Goal: Information Seeking & Learning: Check status

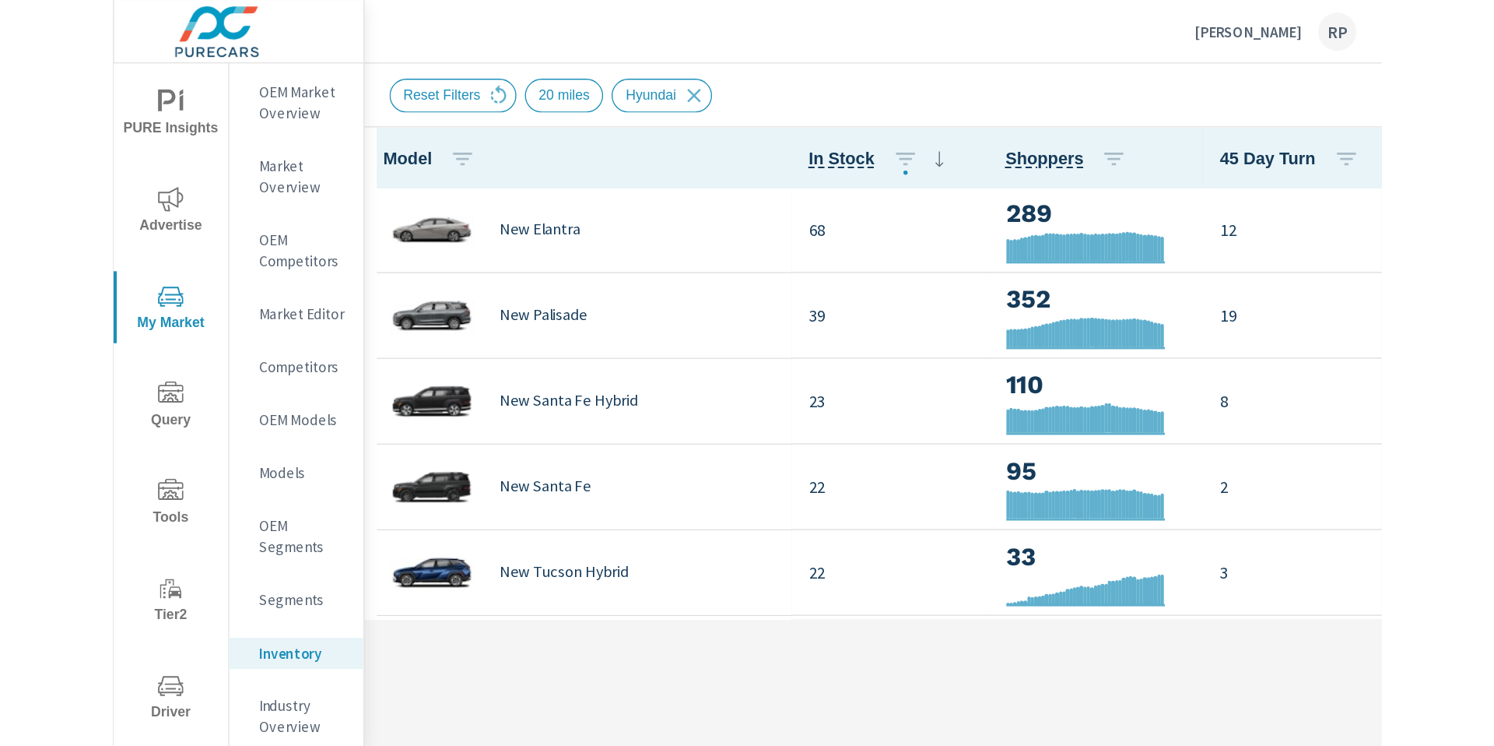
scroll to position [1, 0]
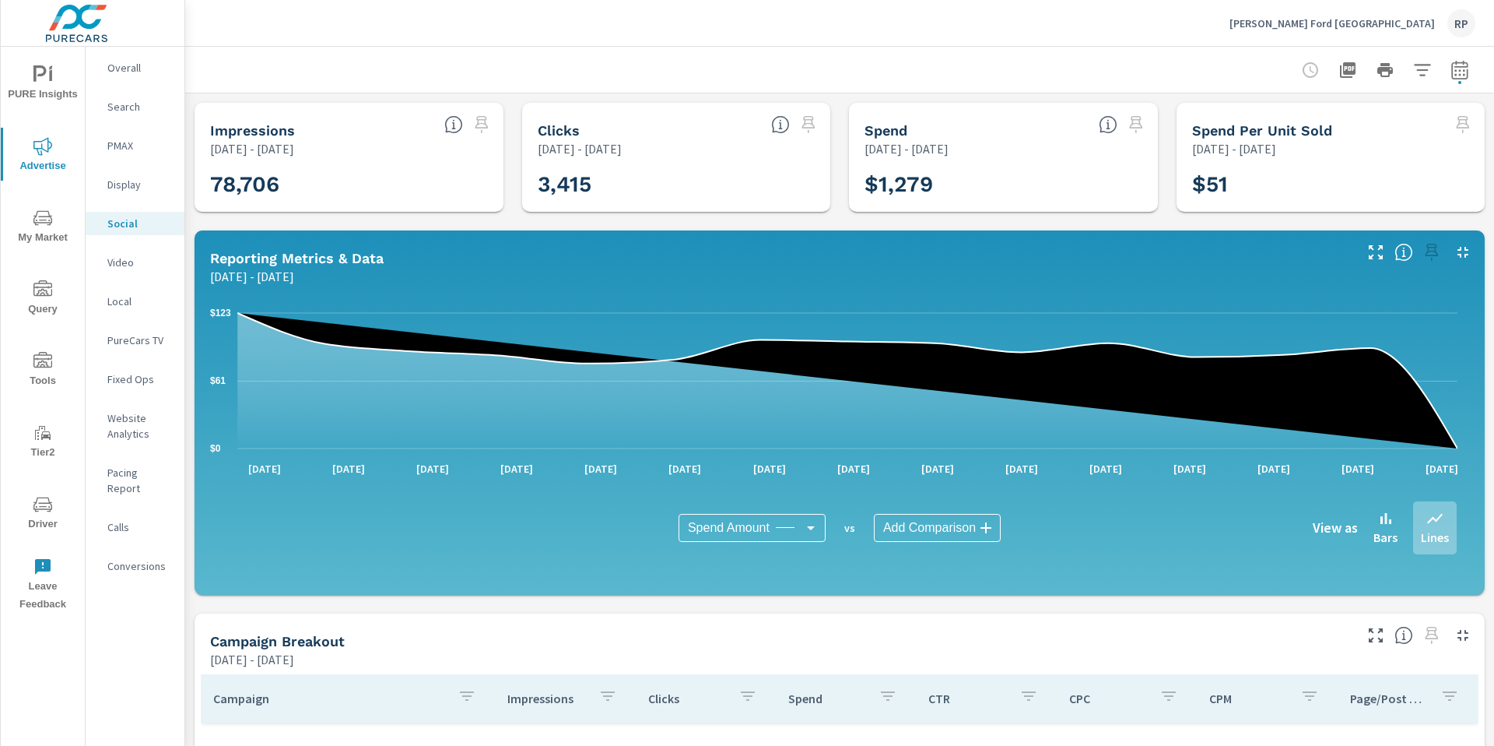
click at [933, 26] on div "RP" at bounding box center [1462, 23] width 28 height 28
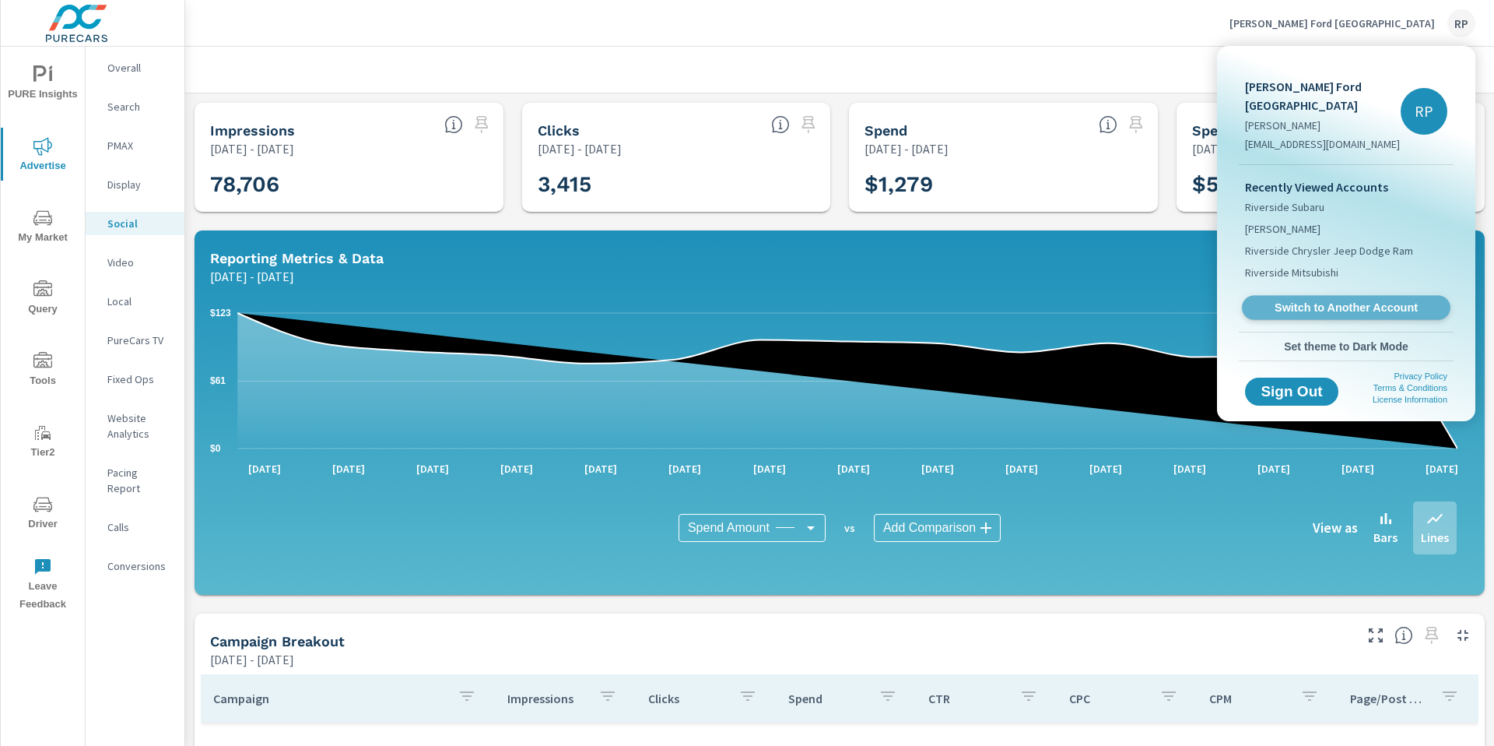
click at [933, 297] on link "Switch to Another Account" at bounding box center [1346, 308] width 209 height 24
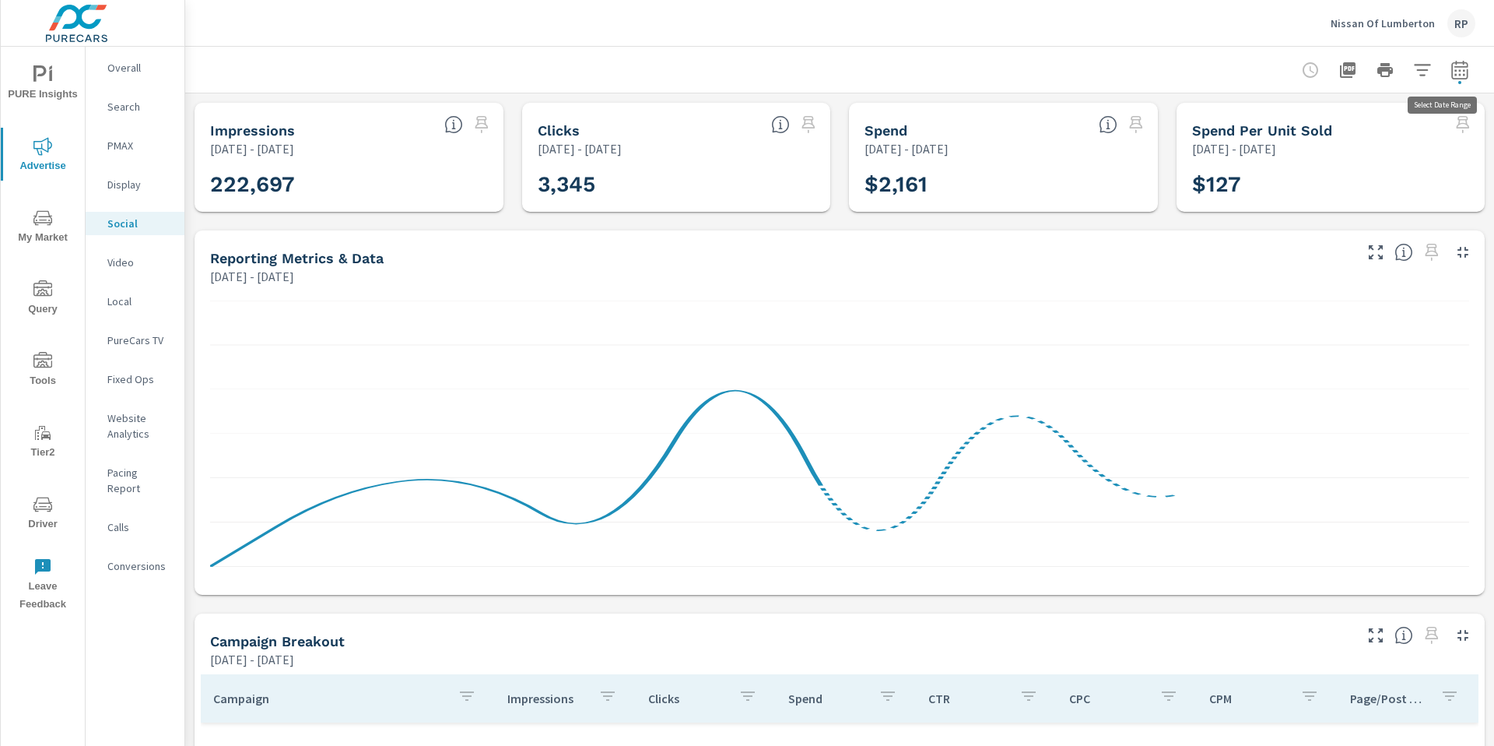
click at [1451, 68] on icon "button" at bounding box center [1460, 70] width 19 height 19
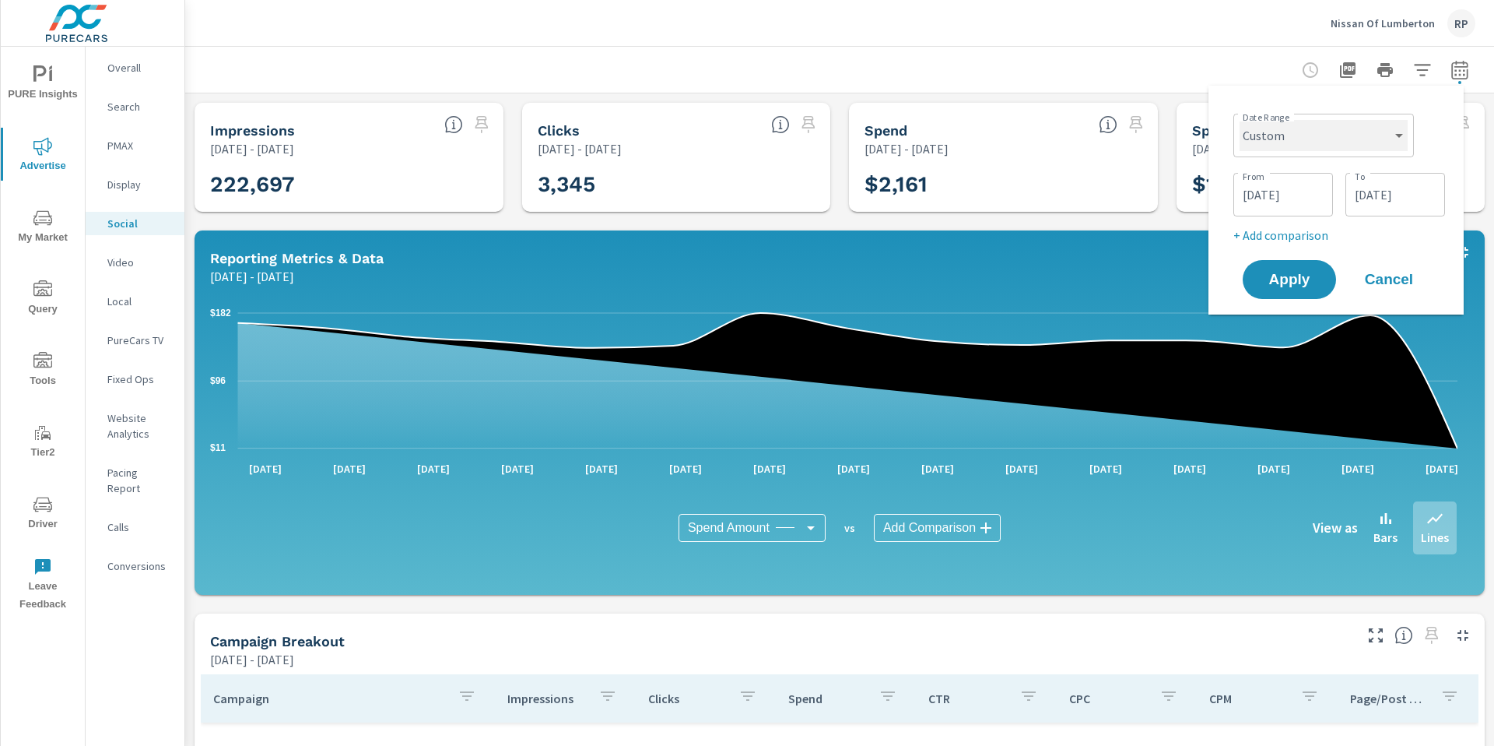
click at [1306, 139] on select "Custom Yesterday Last week Last 7 days Last 14 days Last 30 days Last 45 days L…" at bounding box center [1324, 135] width 168 height 31
click at [1240, 120] on select "Custom Yesterday Last week Last 7 days Last 14 days Last 30 days Last 45 days L…" at bounding box center [1324, 135] width 168 height 31
select select "Month to date"
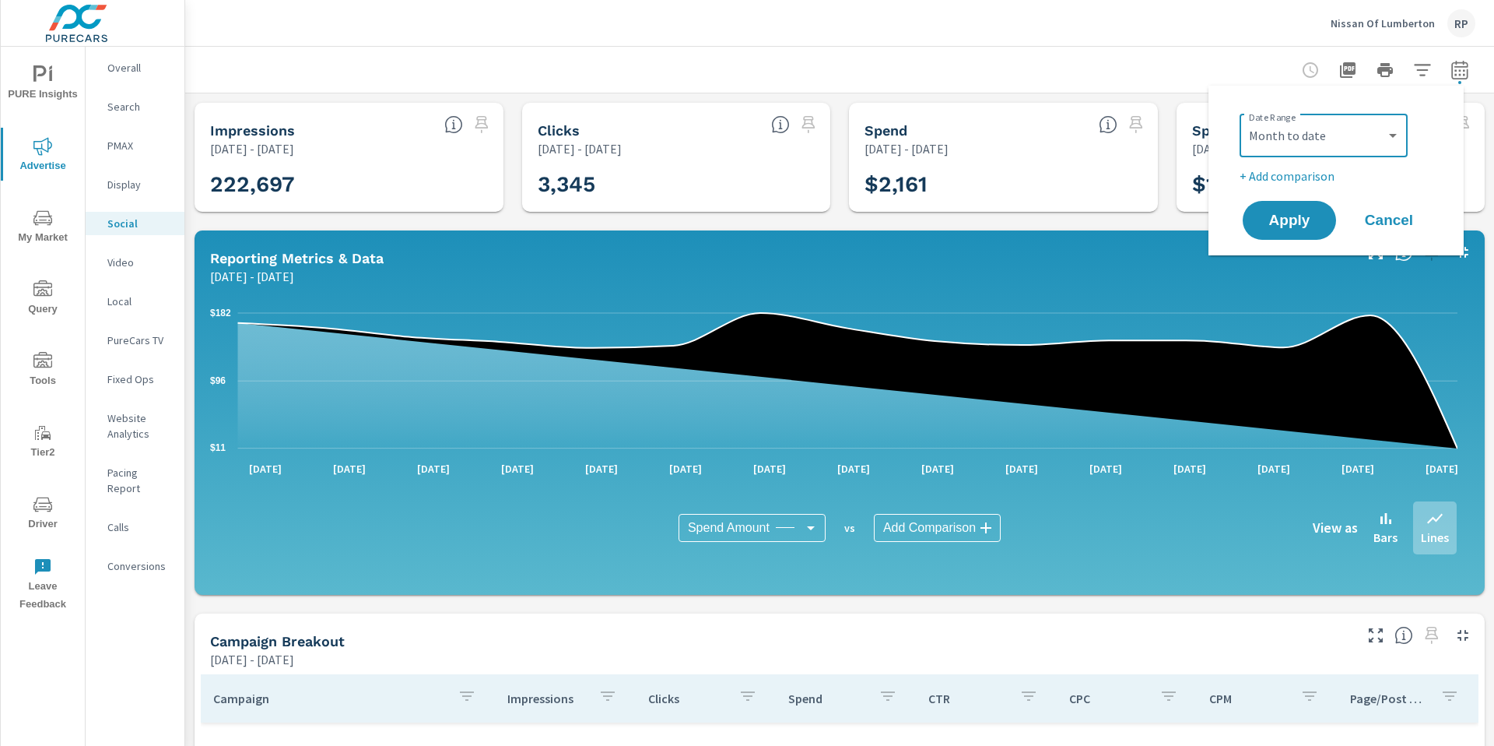
click at [1291, 177] on p "+ Add comparison" at bounding box center [1339, 176] width 199 height 19
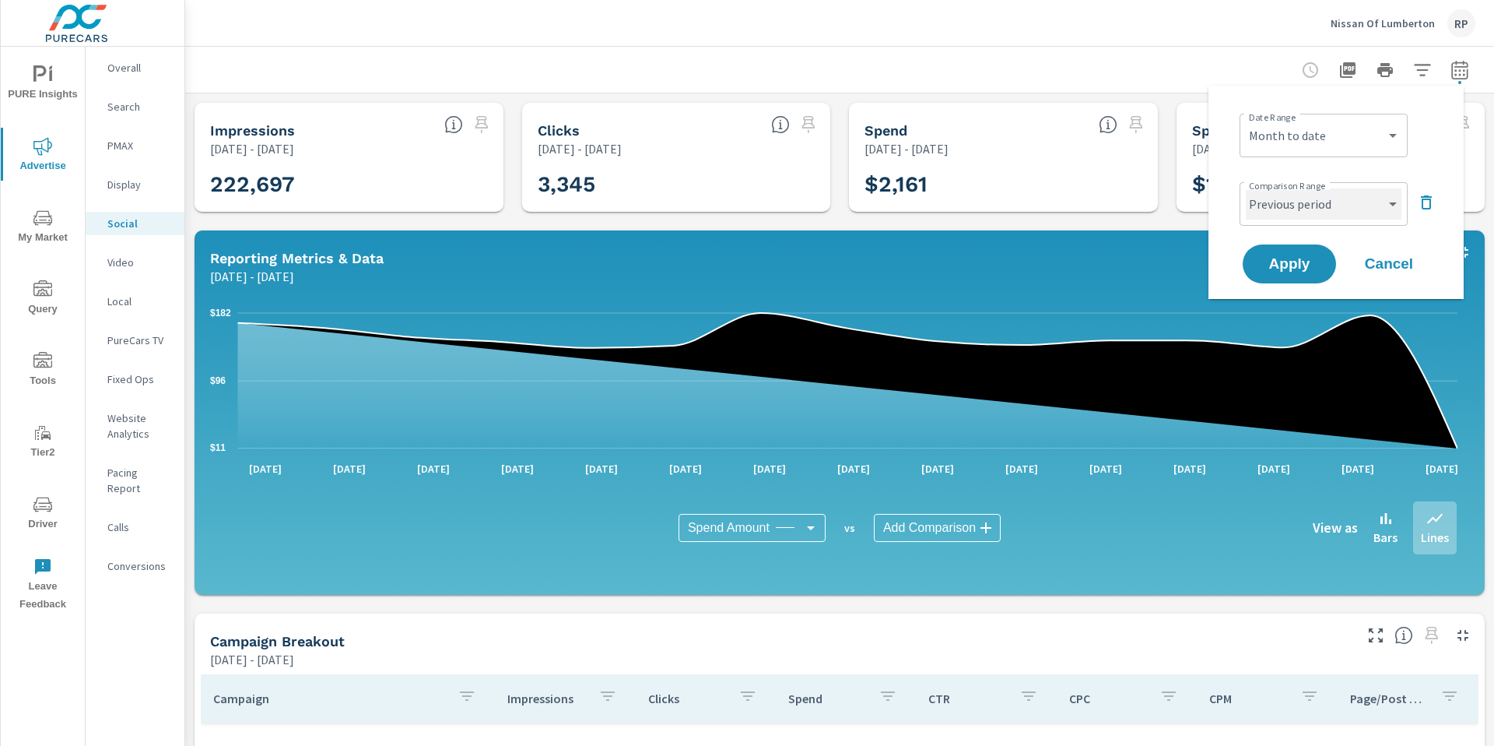
click at [1288, 197] on select "Custom Previous period Previous month Previous year" at bounding box center [1324, 203] width 156 height 31
click at [1246, 188] on select "Custom Previous period Previous month Previous year" at bounding box center [1324, 203] width 156 height 31
select select "custom"
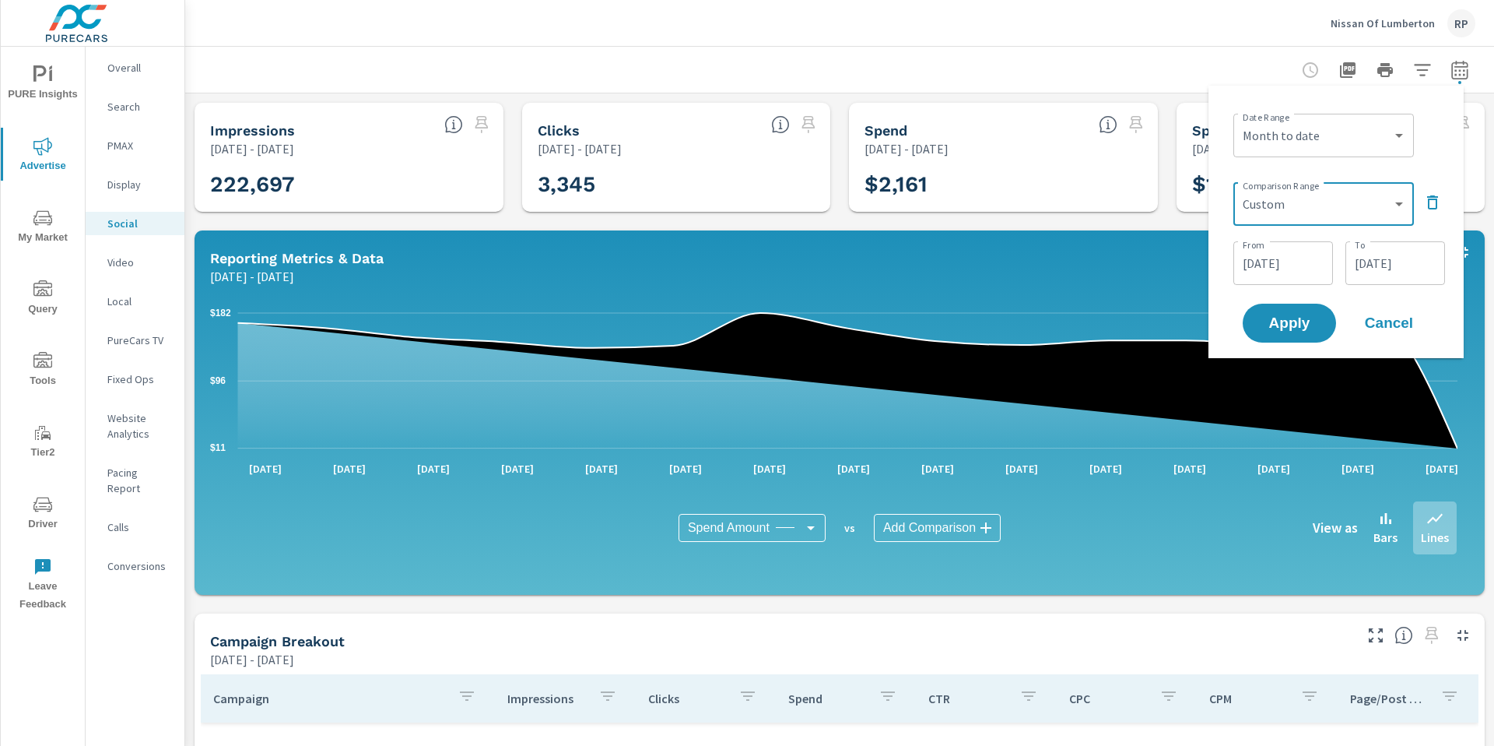
click at [1304, 262] on input "08/16/2025" at bounding box center [1283, 263] width 87 height 31
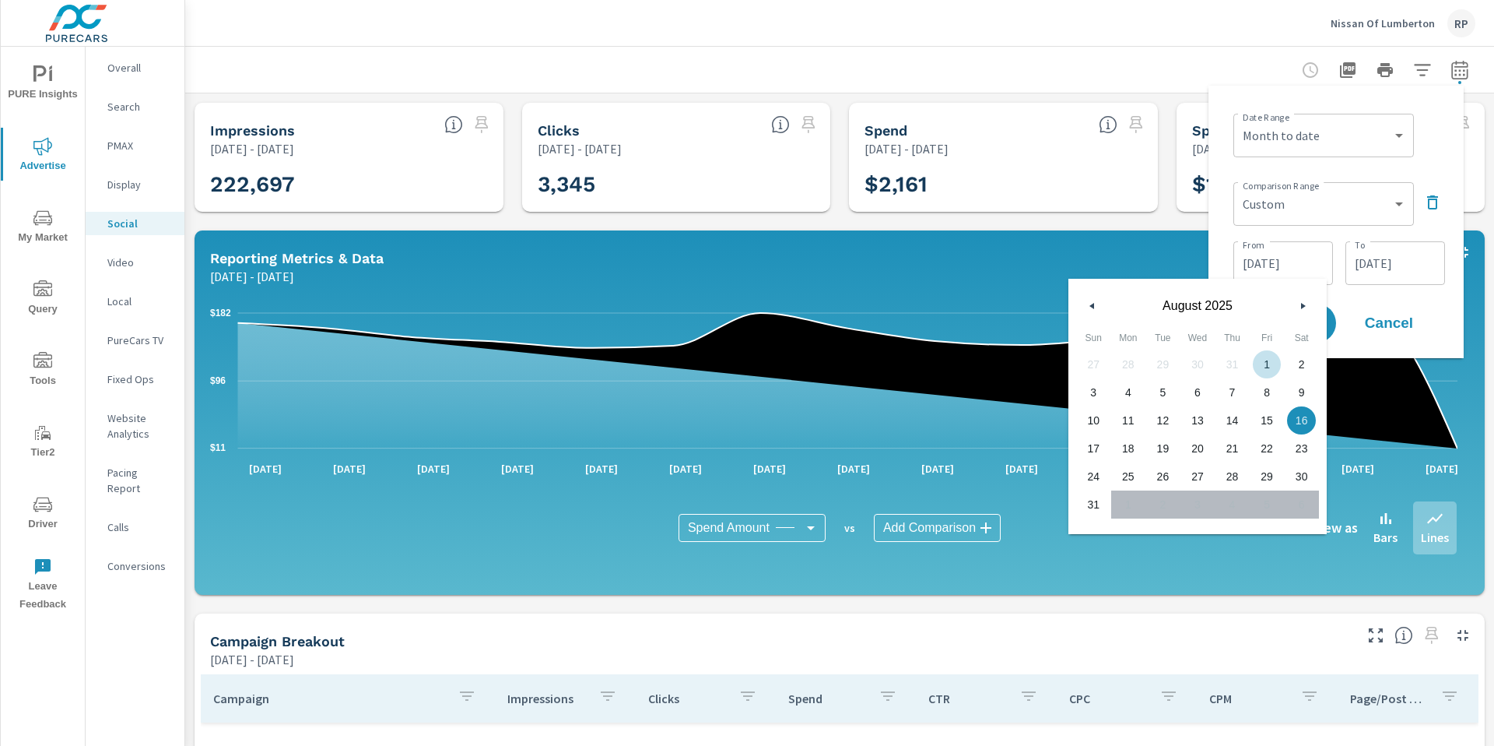
click at [1259, 360] on span "1" at bounding box center [1267, 364] width 35 height 20
type input "08/01/2025"
click at [1377, 251] on input "08/31/2025" at bounding box center [1395, 263] width 87 height 31
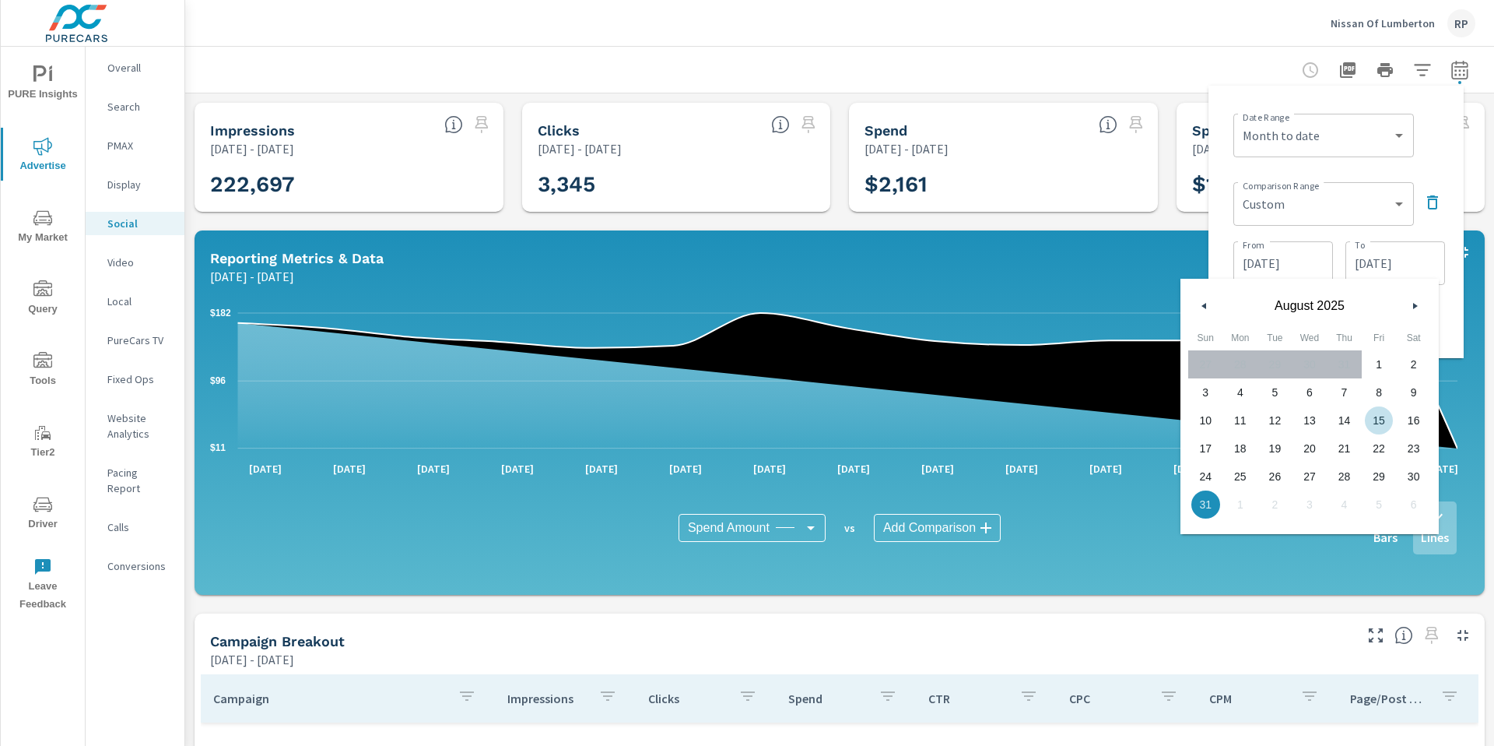
click at [1380, 420] on span "15" at bounding box center [1379, 420] width 35 height 20
type input "08/15/2025"
click at [1442, 144] on div "Date Range Custom Yesterday Last week Last 7 days Last 14 days Last 30 days Las…" at bounding box center [1340, 133] width 212 height 53
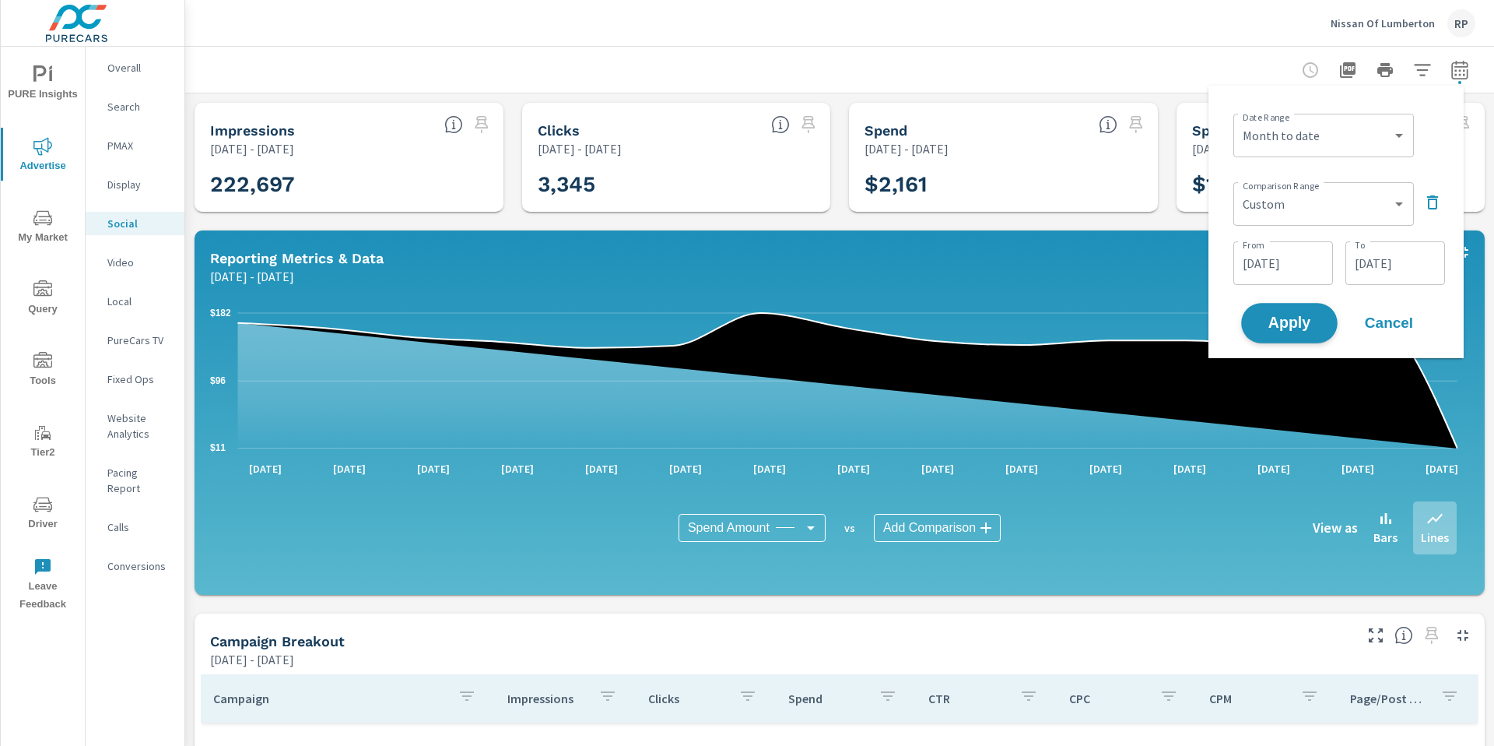
click at [1281, 327] on span "Apply" at bounding box center [1290, 323] width 64 height 15
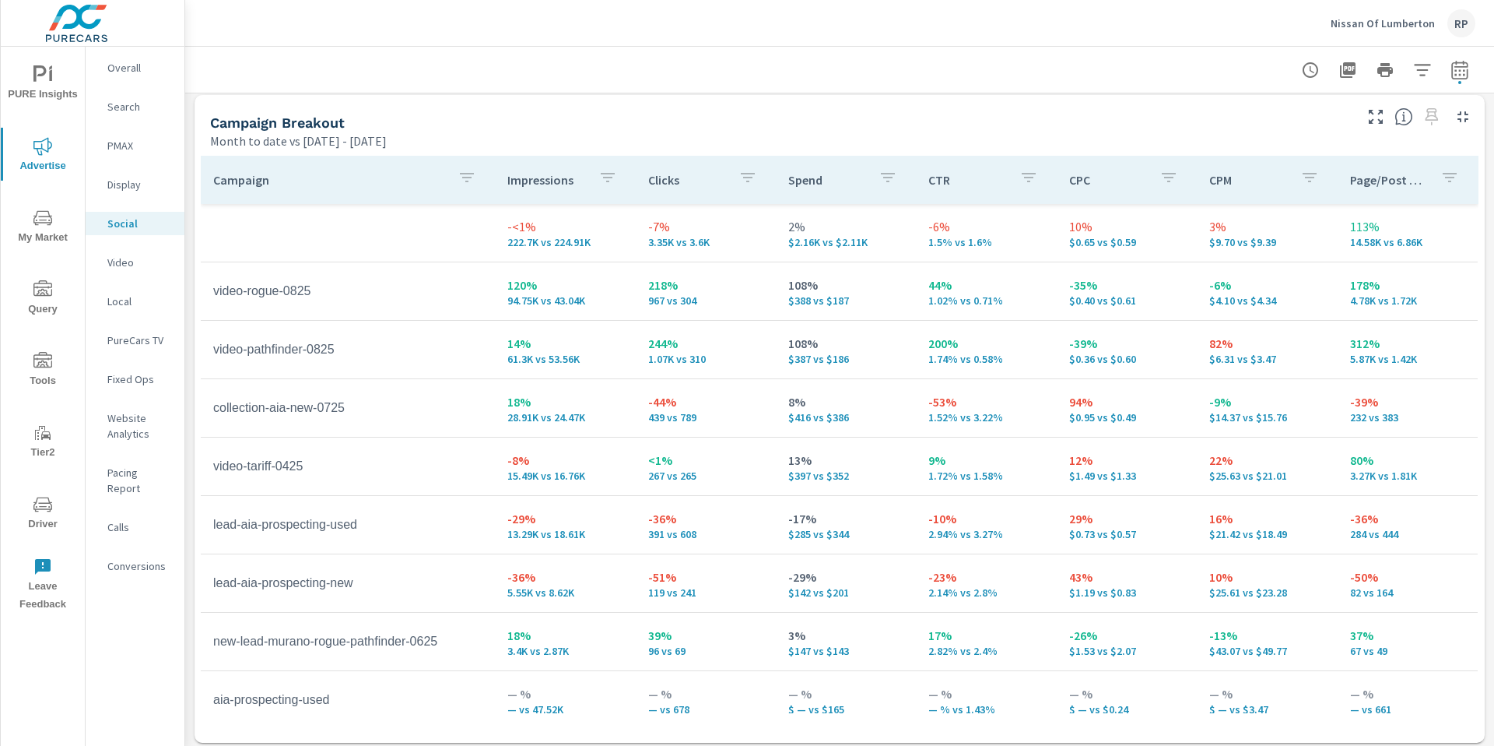
scroll to position [680, 0]
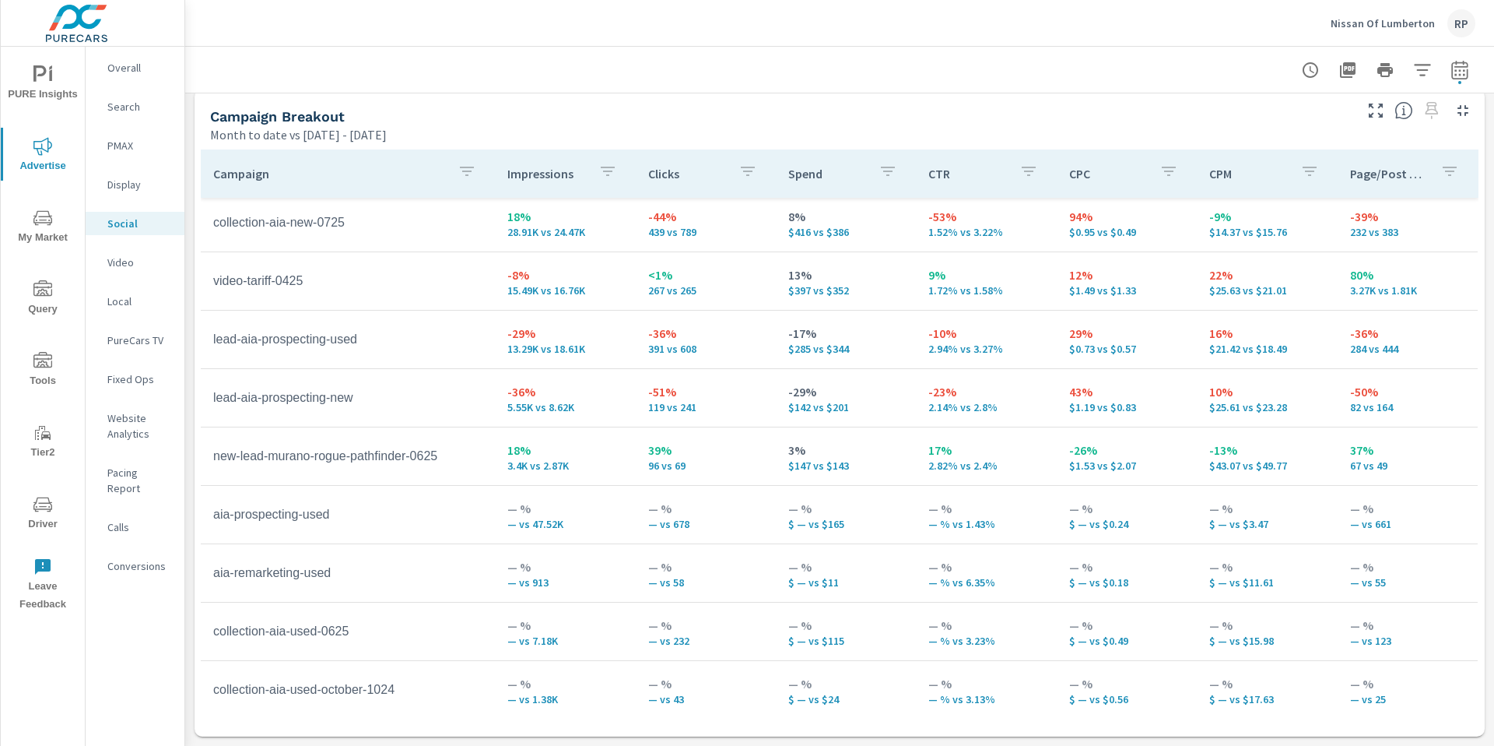
scroll to position [191, 0]
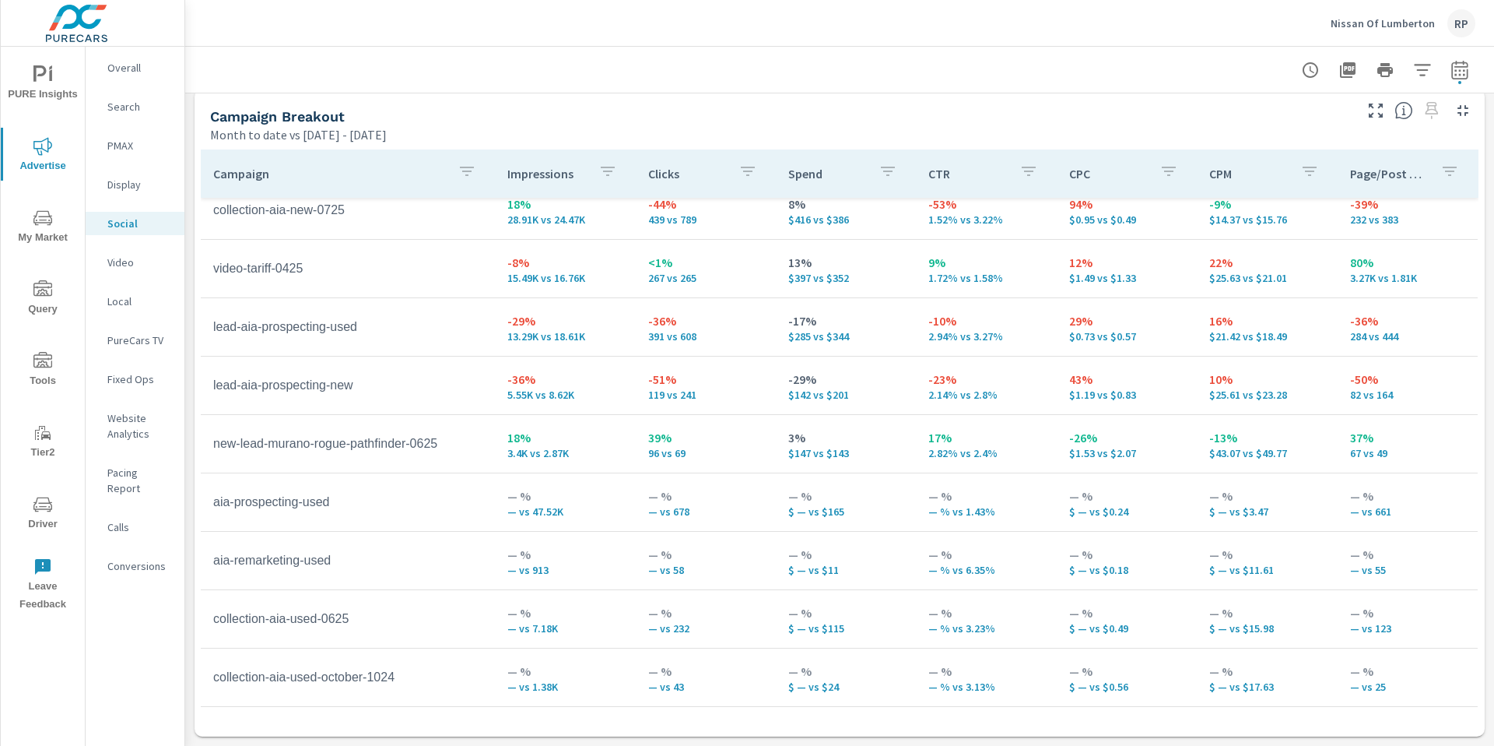
scroll to position [107, 0]
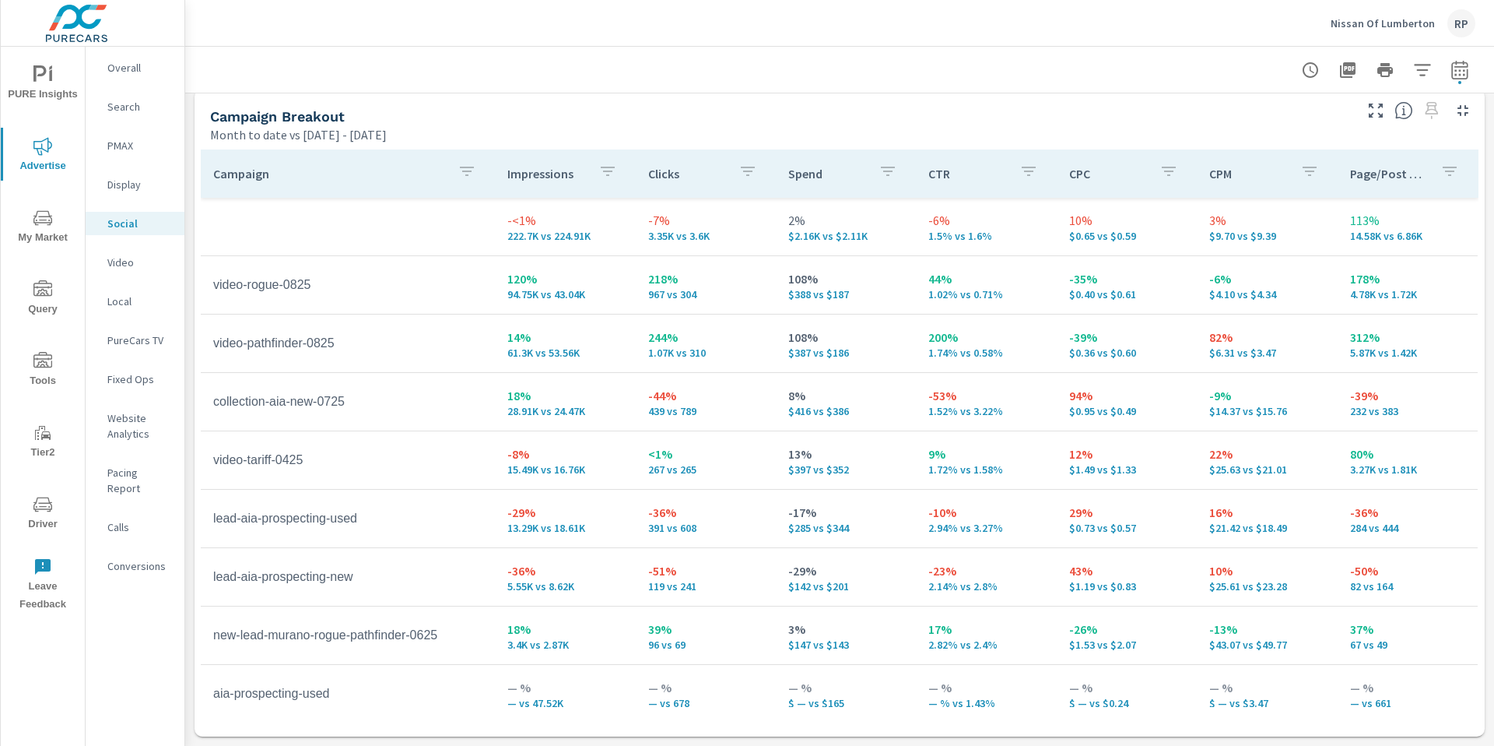
click at [149, 69] on p "Overall" at bounding box center [139, 68] width 65 height 16
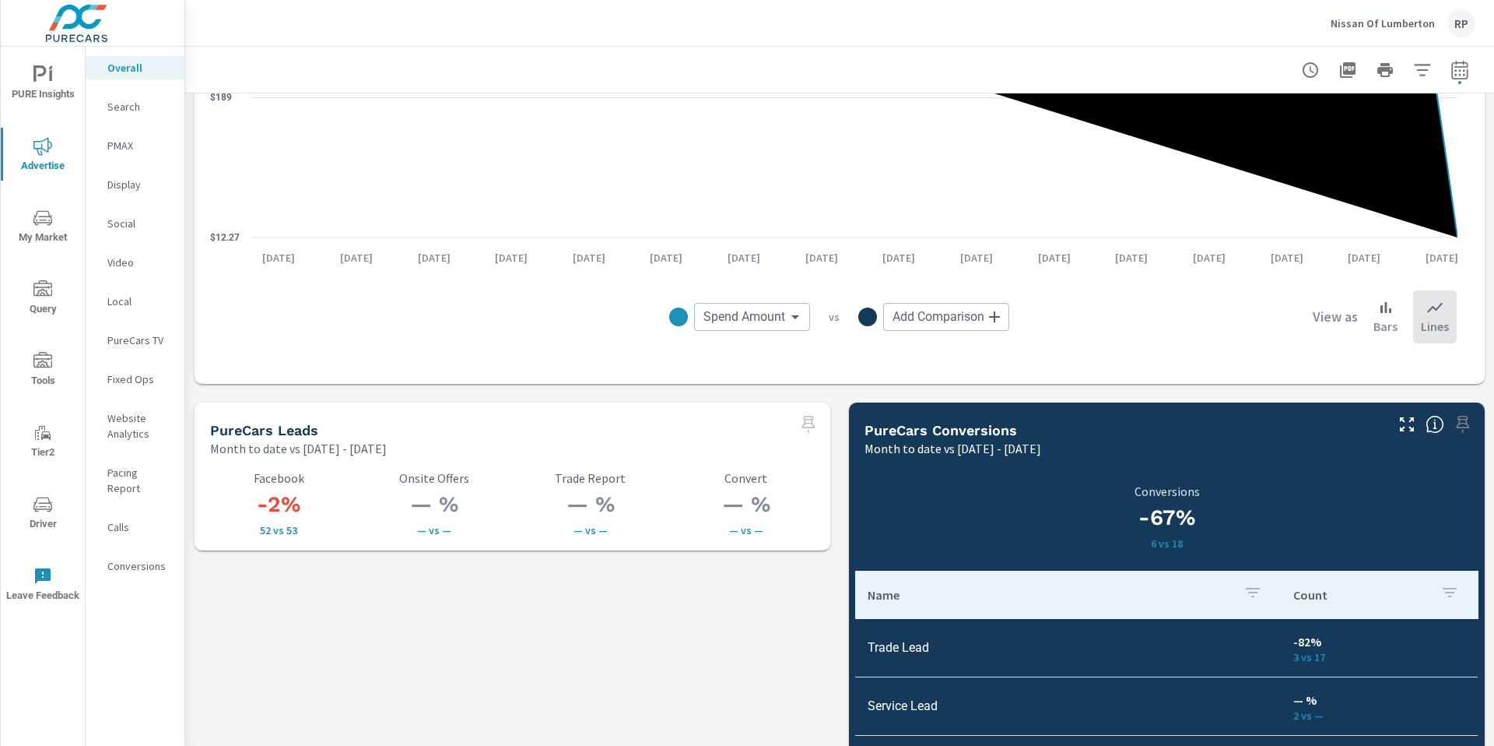
scroll to position [2179, 0]
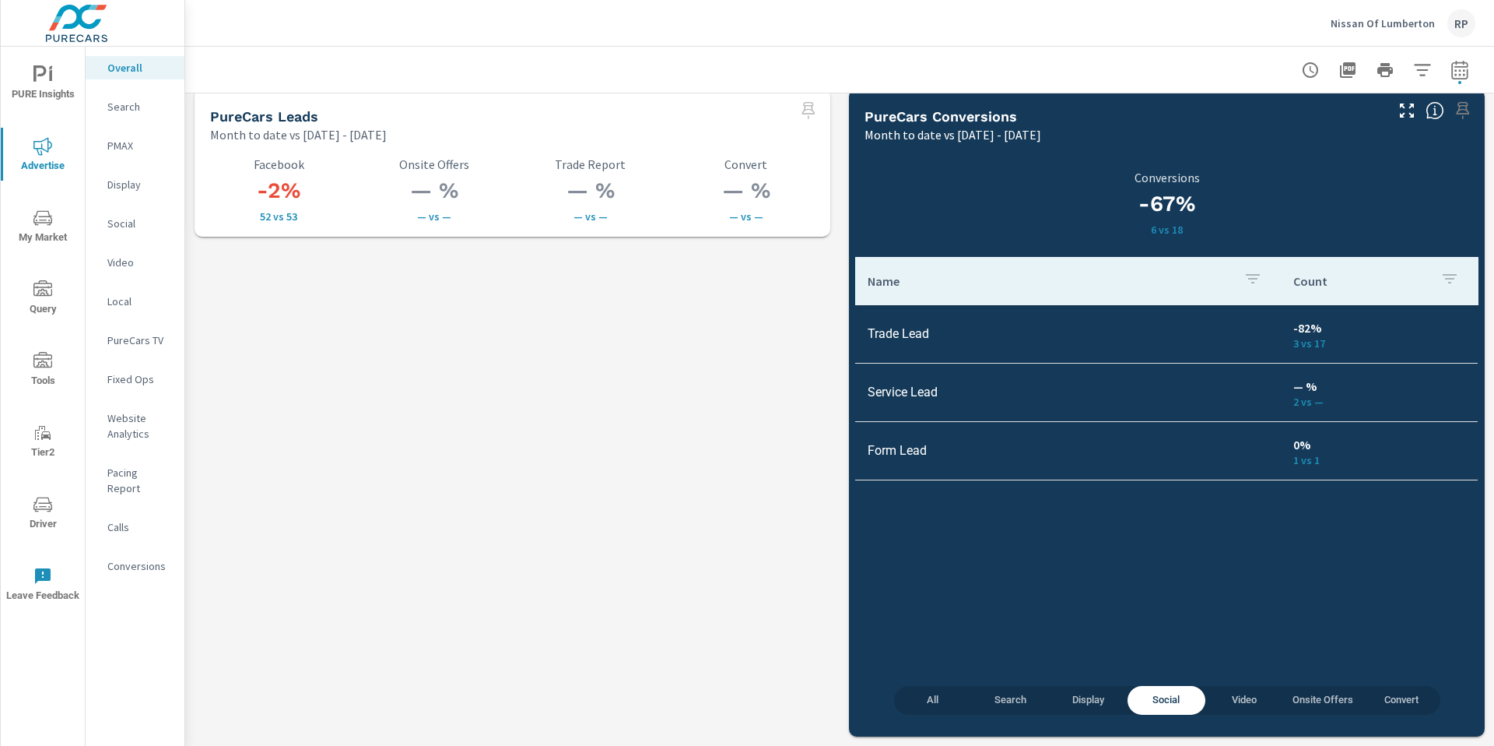
click at [935, 700] on span "All" at bounding box center [933, 700] width 59 height 18
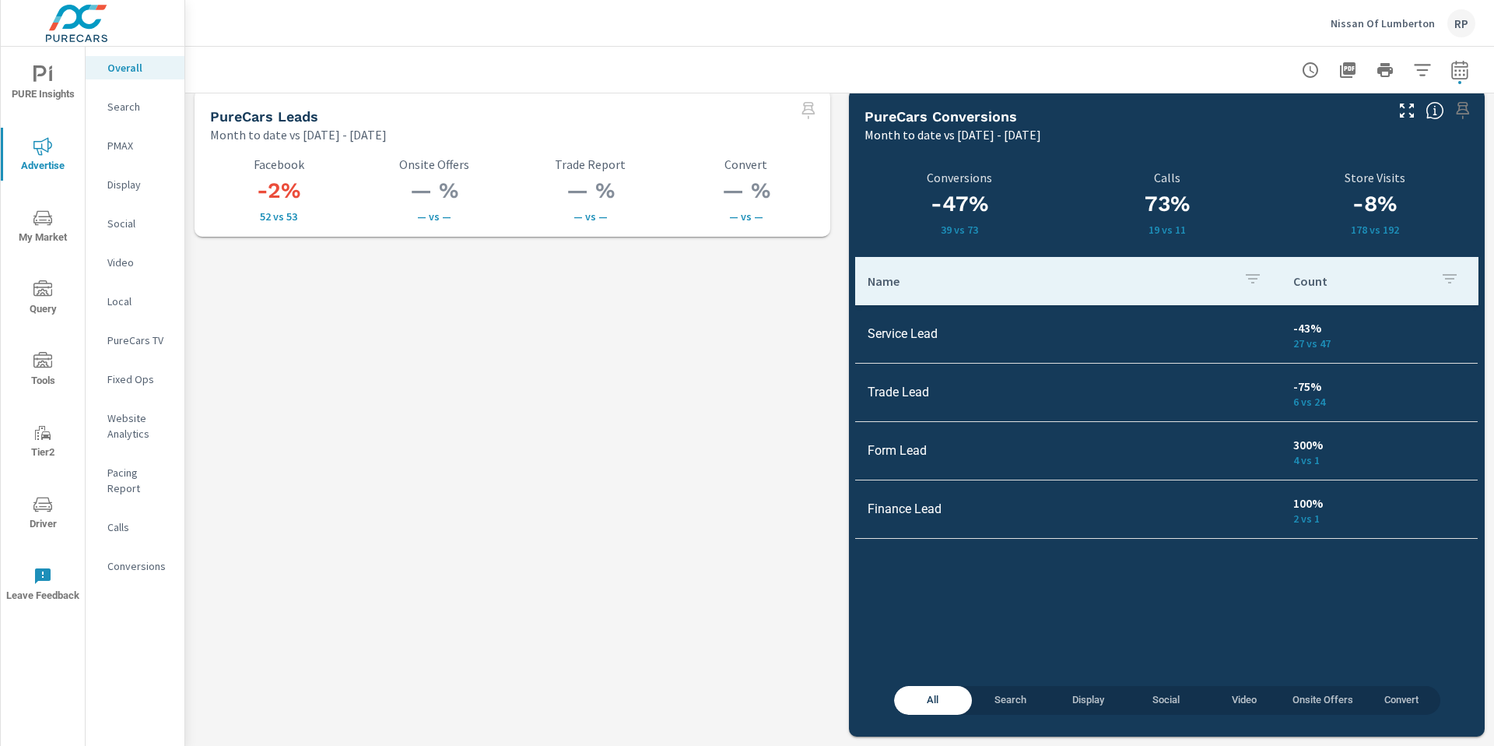
click at [1169, 707] on span "Social" at bounding box center [1166, 700] width 59 height 18
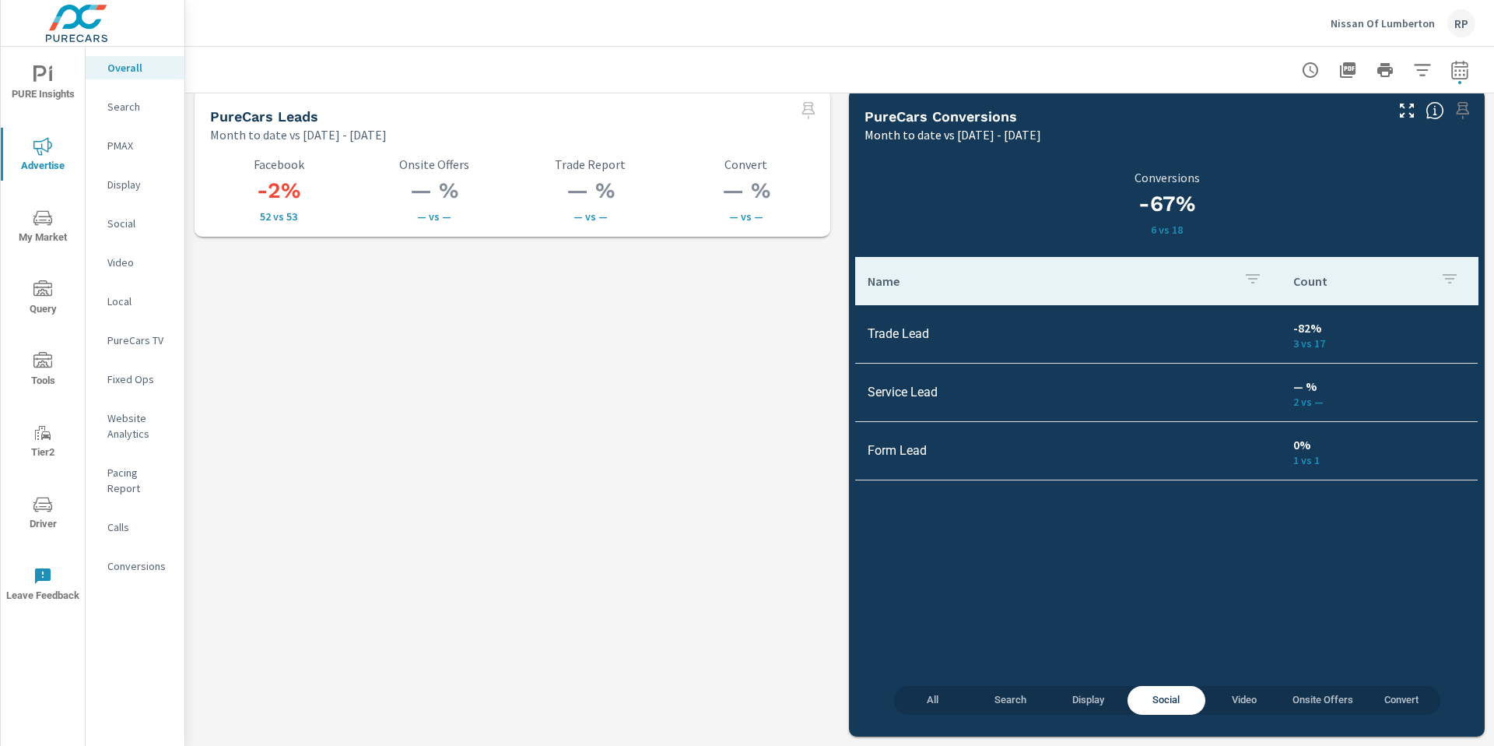
click at [918, 707] on span "All" at bounding box center [933, 700] width 59 height 18
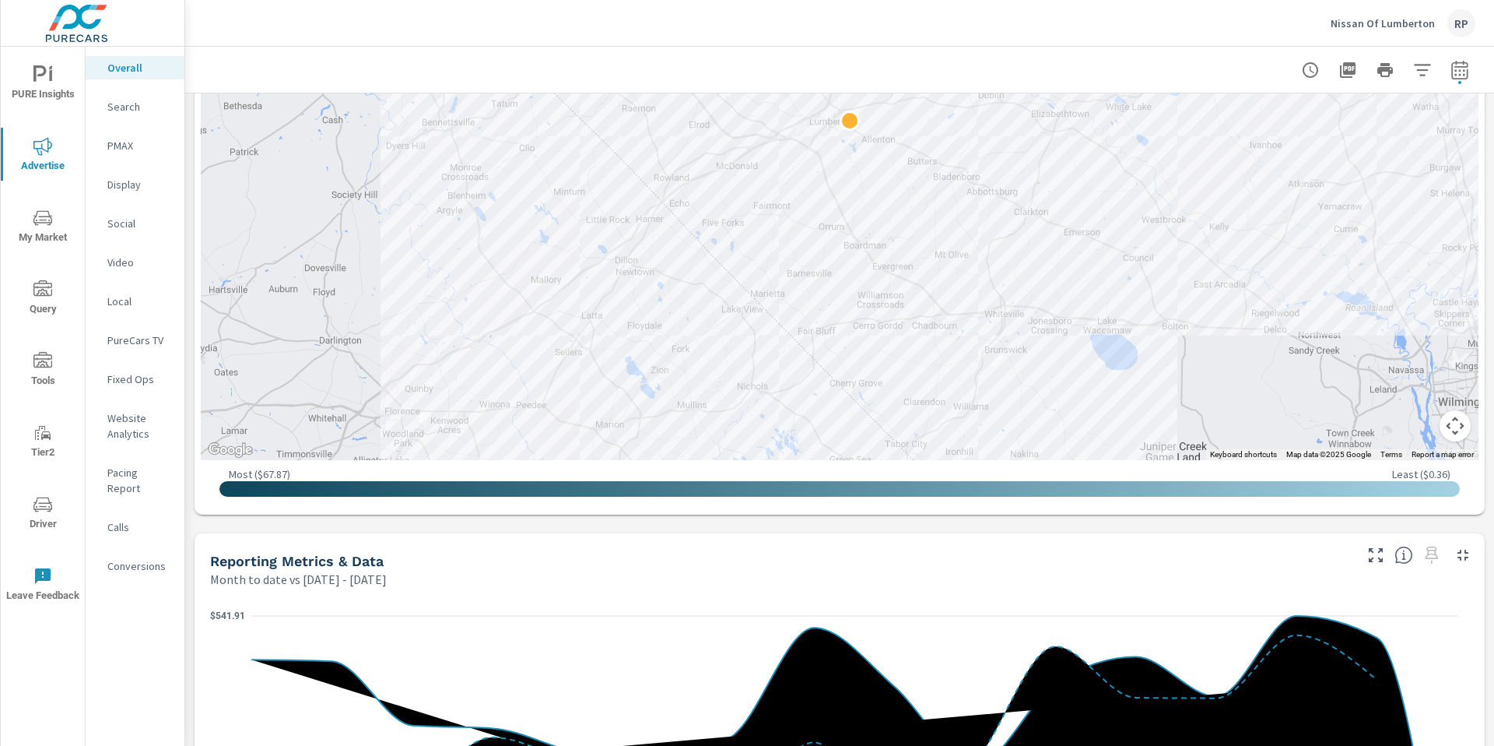
scroll to position [1069, 0]
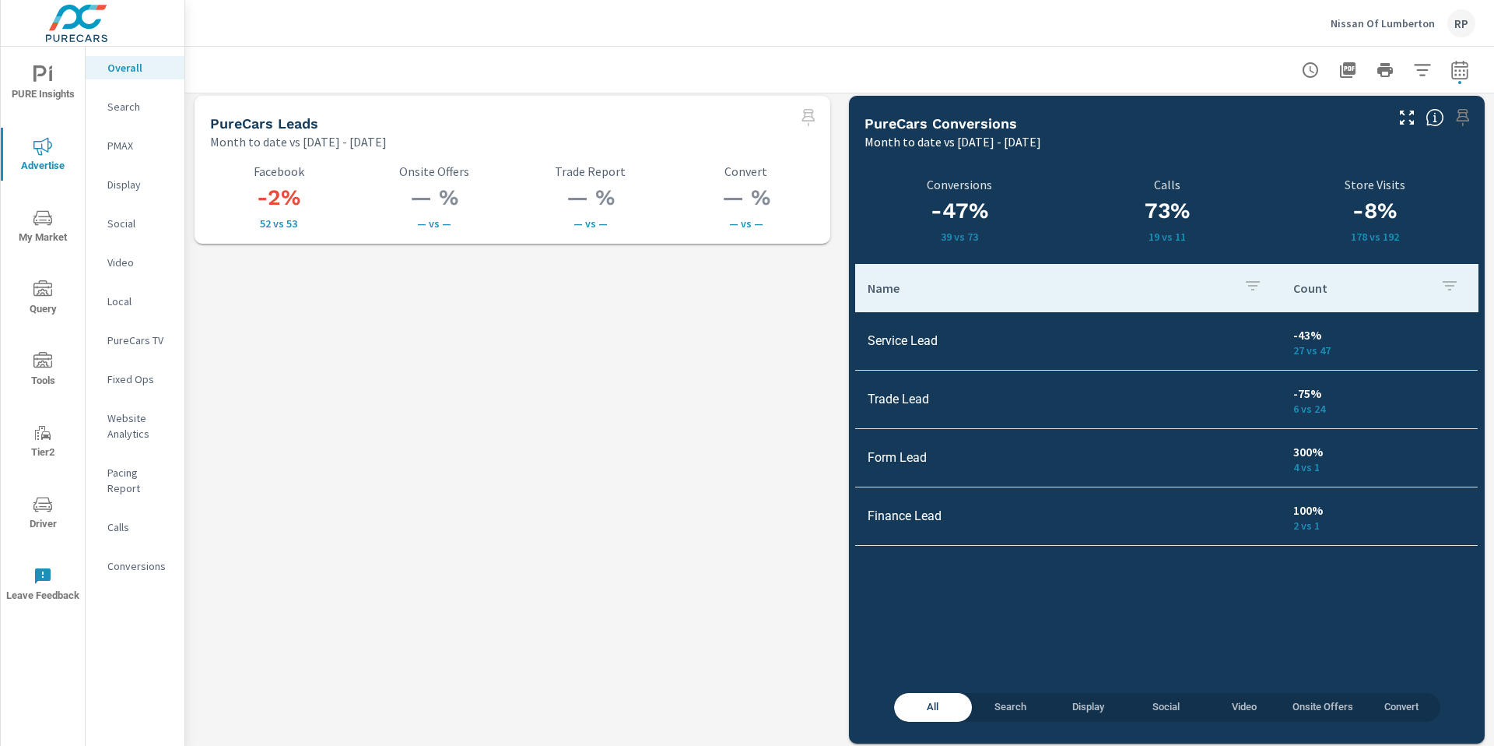
scroll to position [2179, 0]
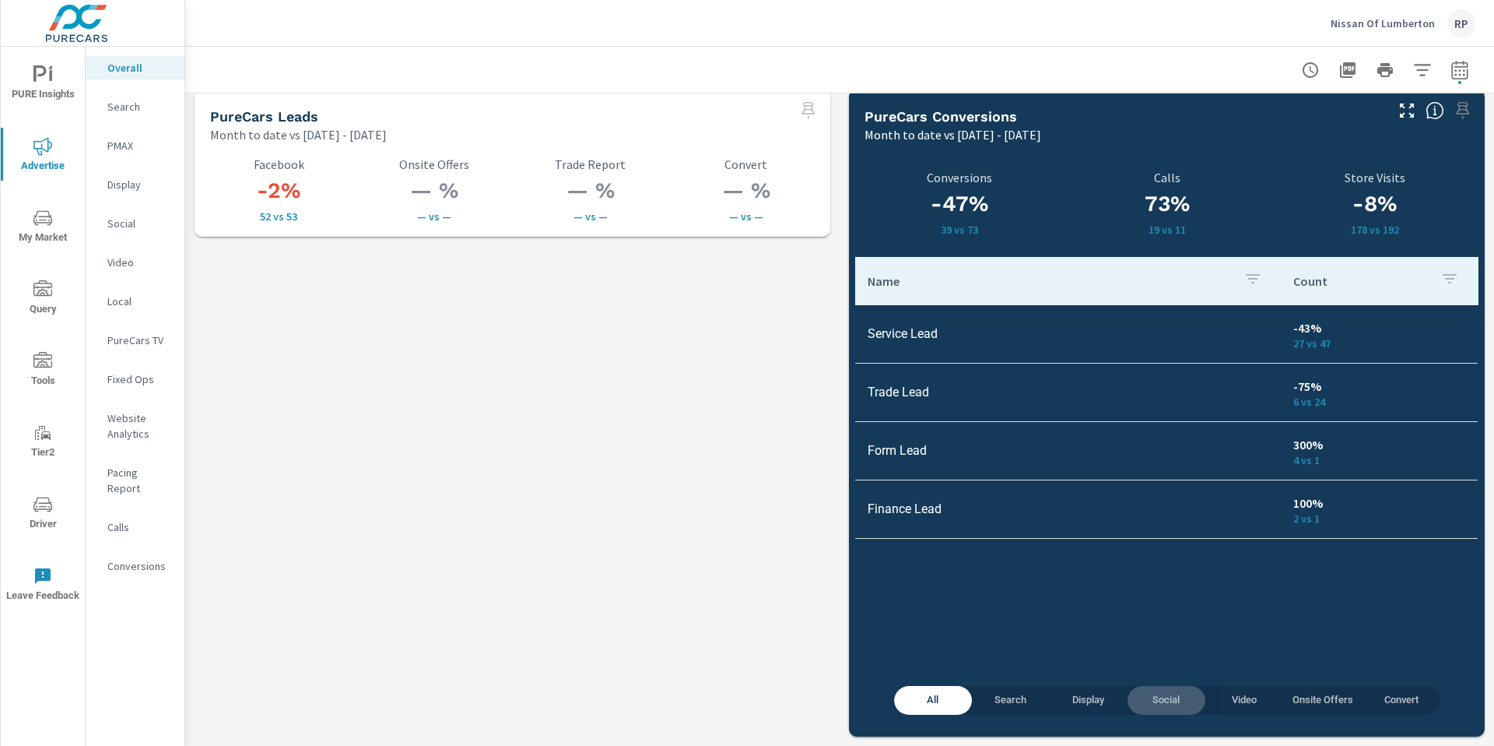
click at [1161, 693] on span "Social" at bounding box center [1166, 700] width 59 height 18
